Goal: Transaction & Acquisition: Obtain resource

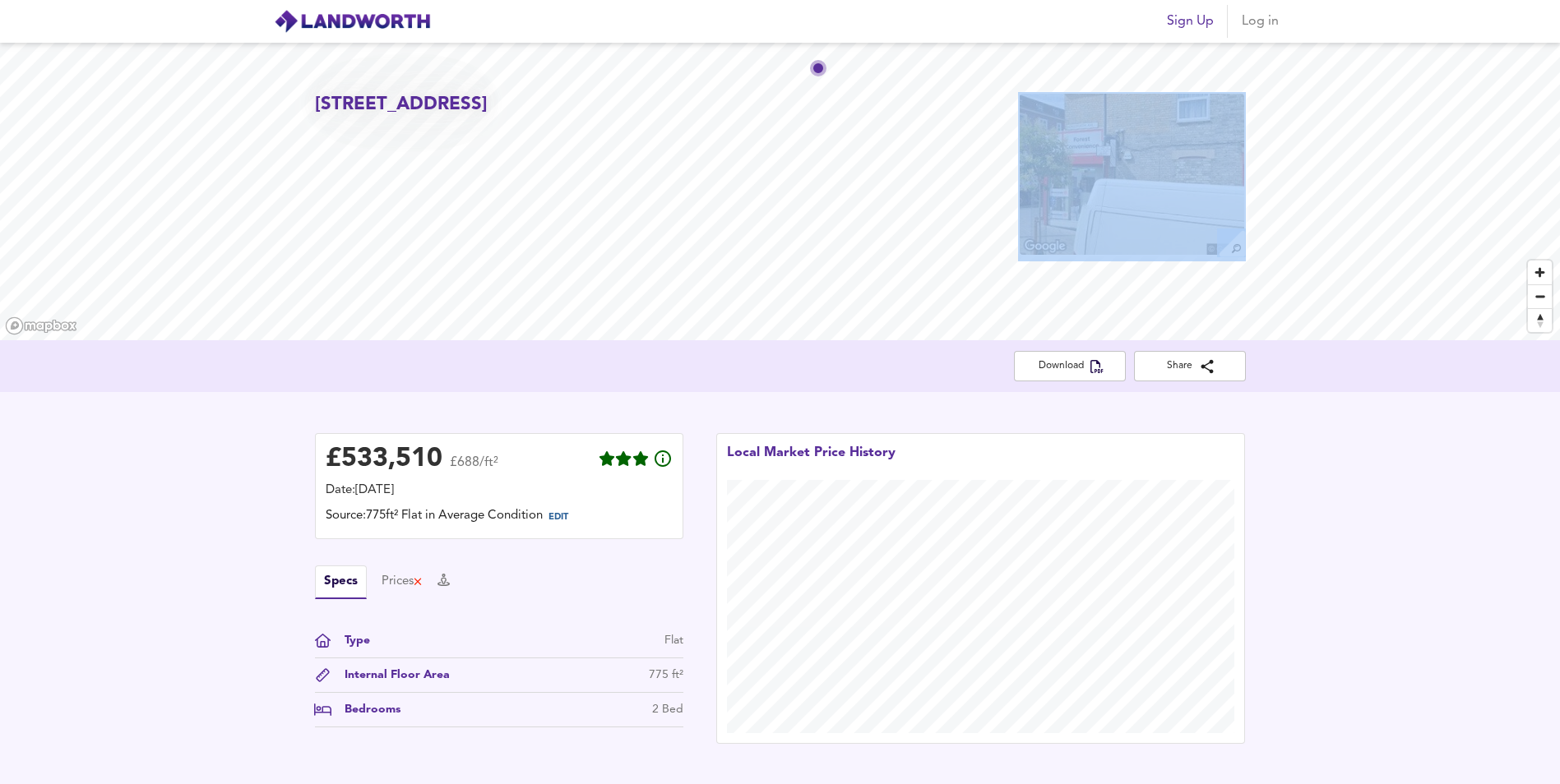
click at [312, 97] on div "[STREET_ADDRESS]" at bounding box center [780, 191] width 1560 height 297
drag, startPoint x: 314, startPoint y: 98, endPoint x: 442, endPoint y: 123, distance: 130.4
click at [442, 117] on h2 "[STREET_ADDRESS]" at bounding box center [401, 105] width 172 height 26
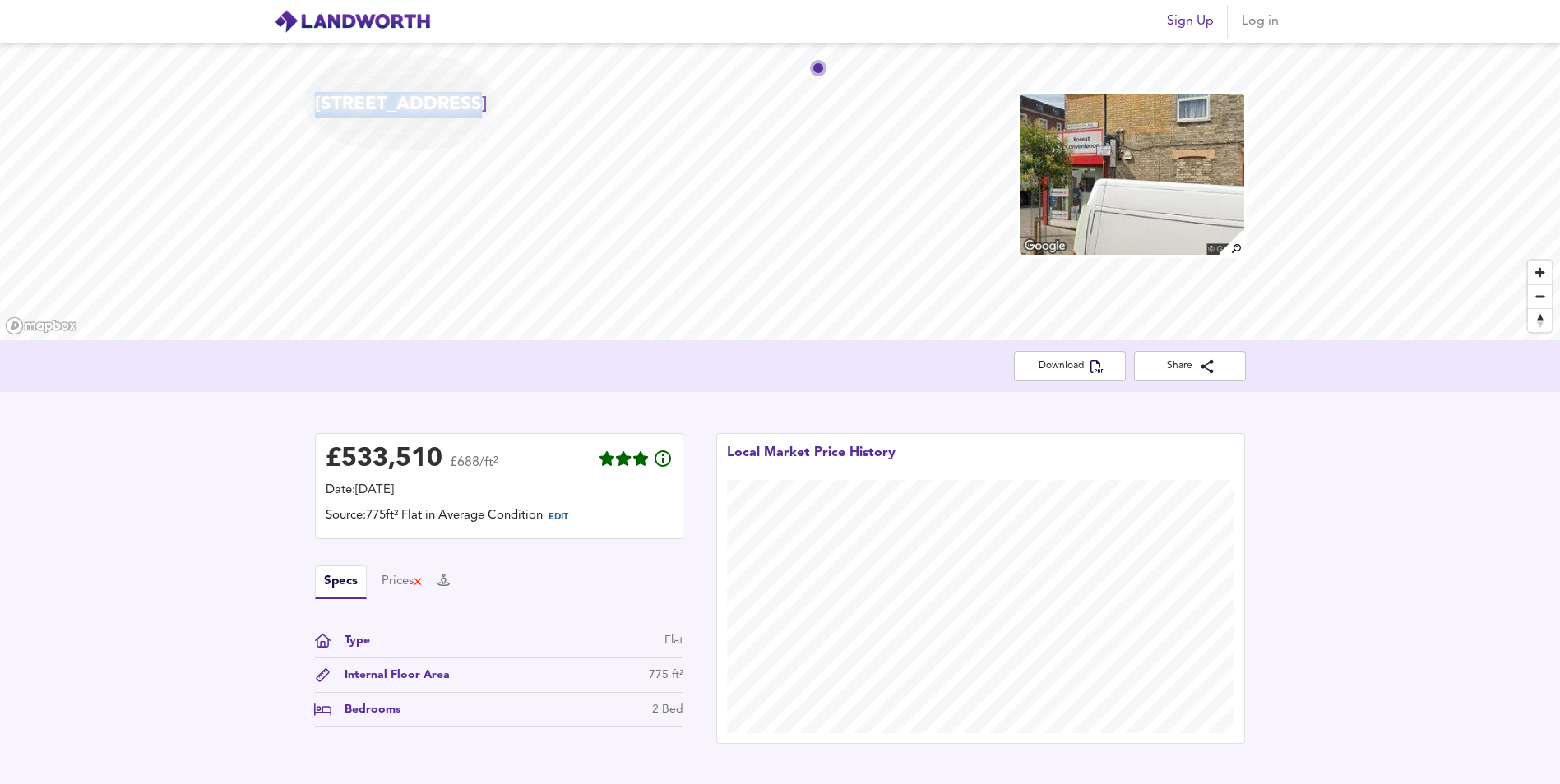
drag, startPoint x: 455, startPoint y: 105, endPoint x: 317, endPoint y: 96, distance: 138.3
click at [317, 96] on h2 "[STREET_ADDRESS]" at bounding box center [401, 105] width 172 height 26
copy h2 "[STREET_ADDRESS]"
click at [1186, 32] on span "Sign Up" at bounding box center [1190, 21] width 47 height 23
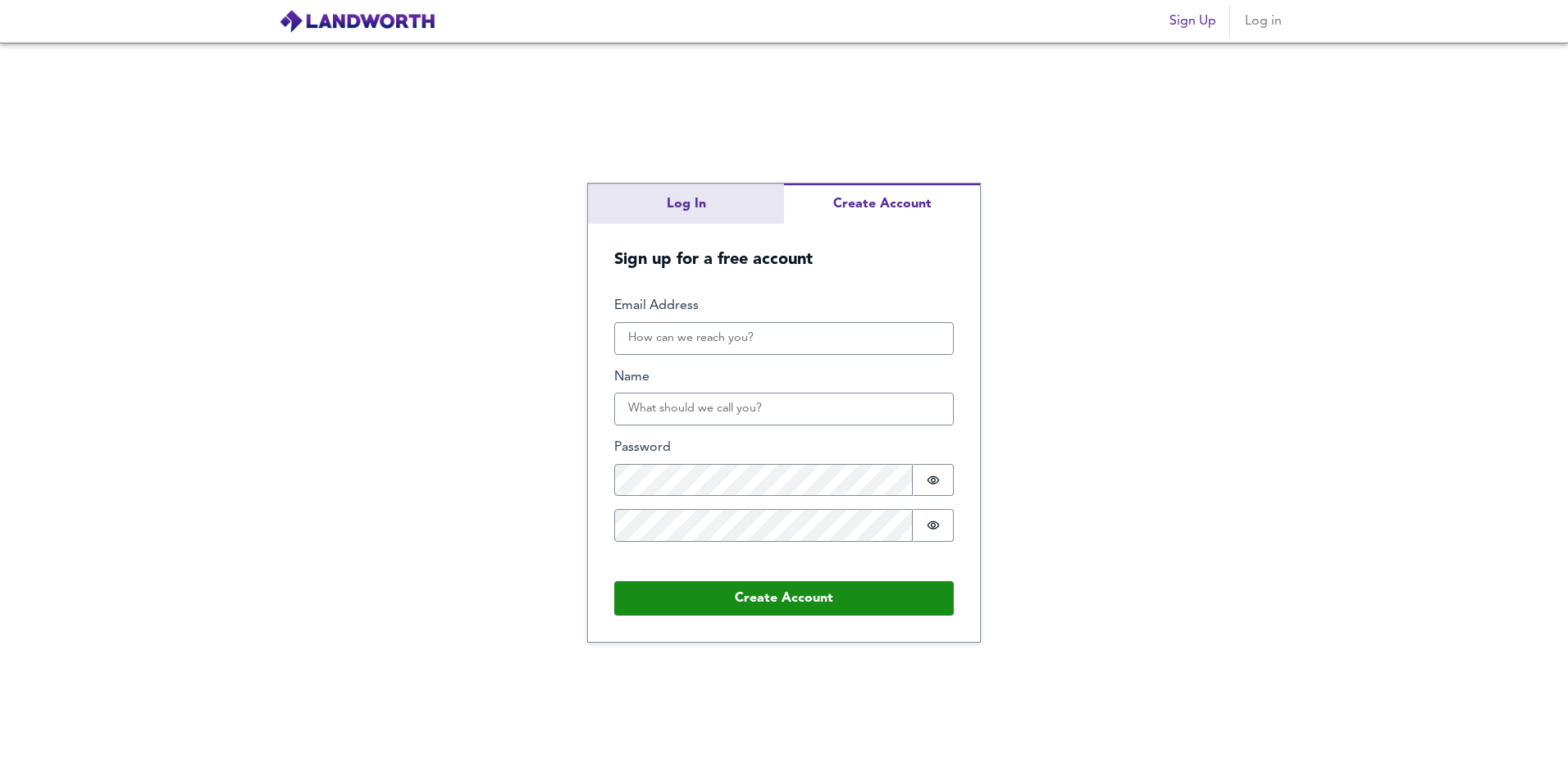
click at [698, 188] on div "Log In Create Account Sign up for a free account Email Address Name Password Pa…" at bounding box center [784, 412] width 1568 height 739
click at [869, 243] on div "Log In Create Account Sign up for a free account Email Address Name Password Pa…" at bounding box center [784, 412] width 392 height 458
